Goal: Communication & Community: Ask a question

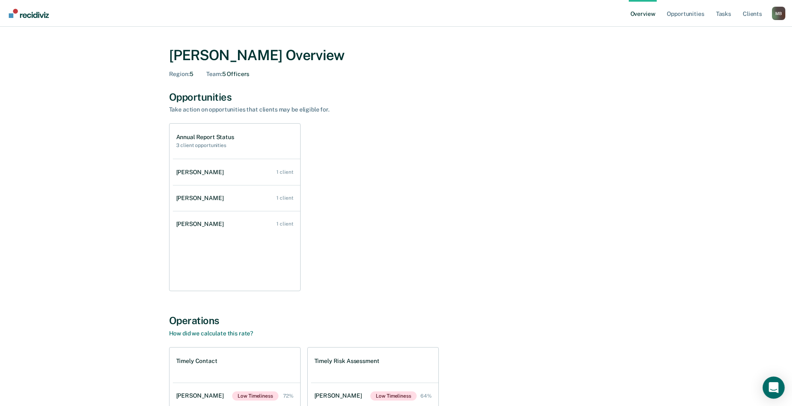
click at [774, 387] on icon "Open Intercom Messenger" at bounding box center [773, 387] width 10 height 11
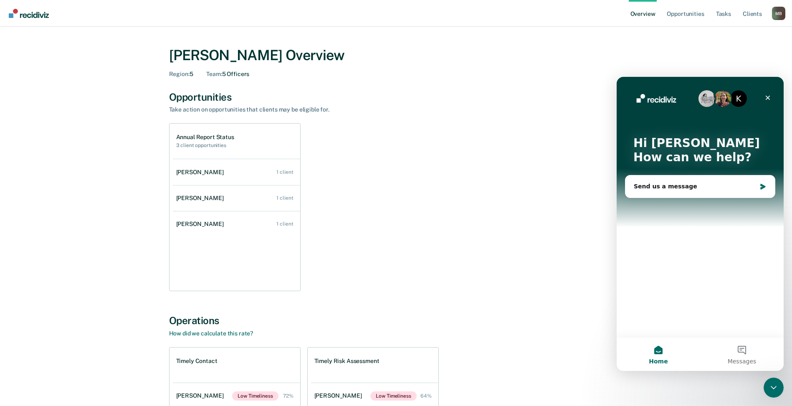
click at [712, 98] on img "Intercom messenger" at bounding box center [706, 98] width 17 height 17
click at [720, 101] on img "Intercom messenger" at bounding box center [722, 98] width 17 height 17
drag, startPoint x: 735, startPoint y: 100, endPoint x: 737, endPoint y: 106, distance: 6.0
click at [736, 100] on div "K" at bounding box center [738, 98] width 17 height 17
click at [707, 192] on div "Send us a message" at bounding box center [699, 186] width 149 height 22
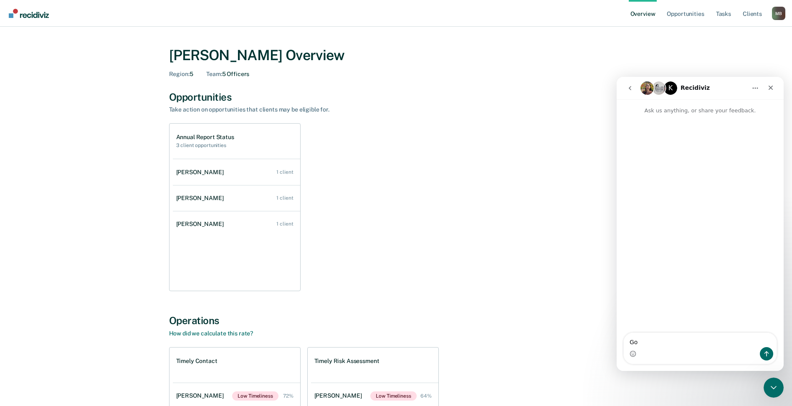
type textarea "G"
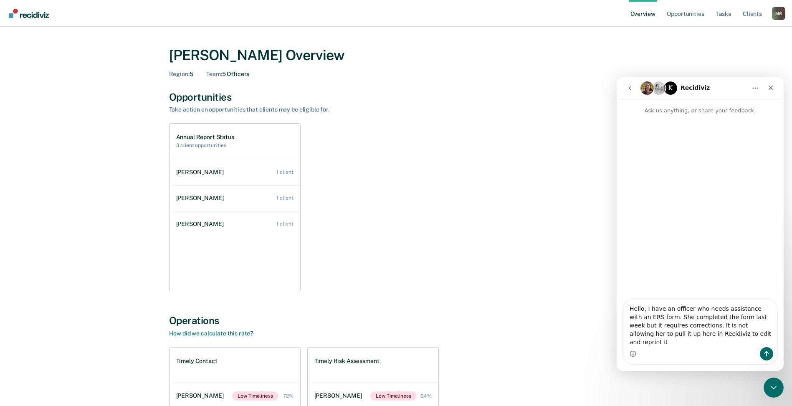
type textarea "Hello, I have an officer who needs assistance with an ERS form. She completed t…"
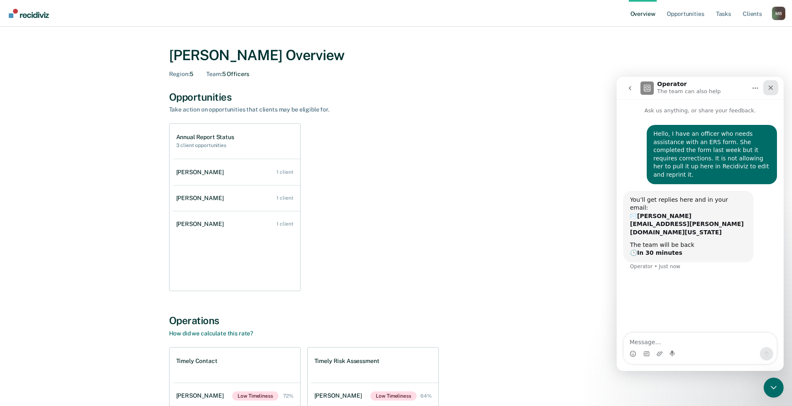
click at [774, 85] on div "Close" at bounding box center [770, 87] width 15 height 15
